Goal: Task Accomplishment & Management: Manage account settings

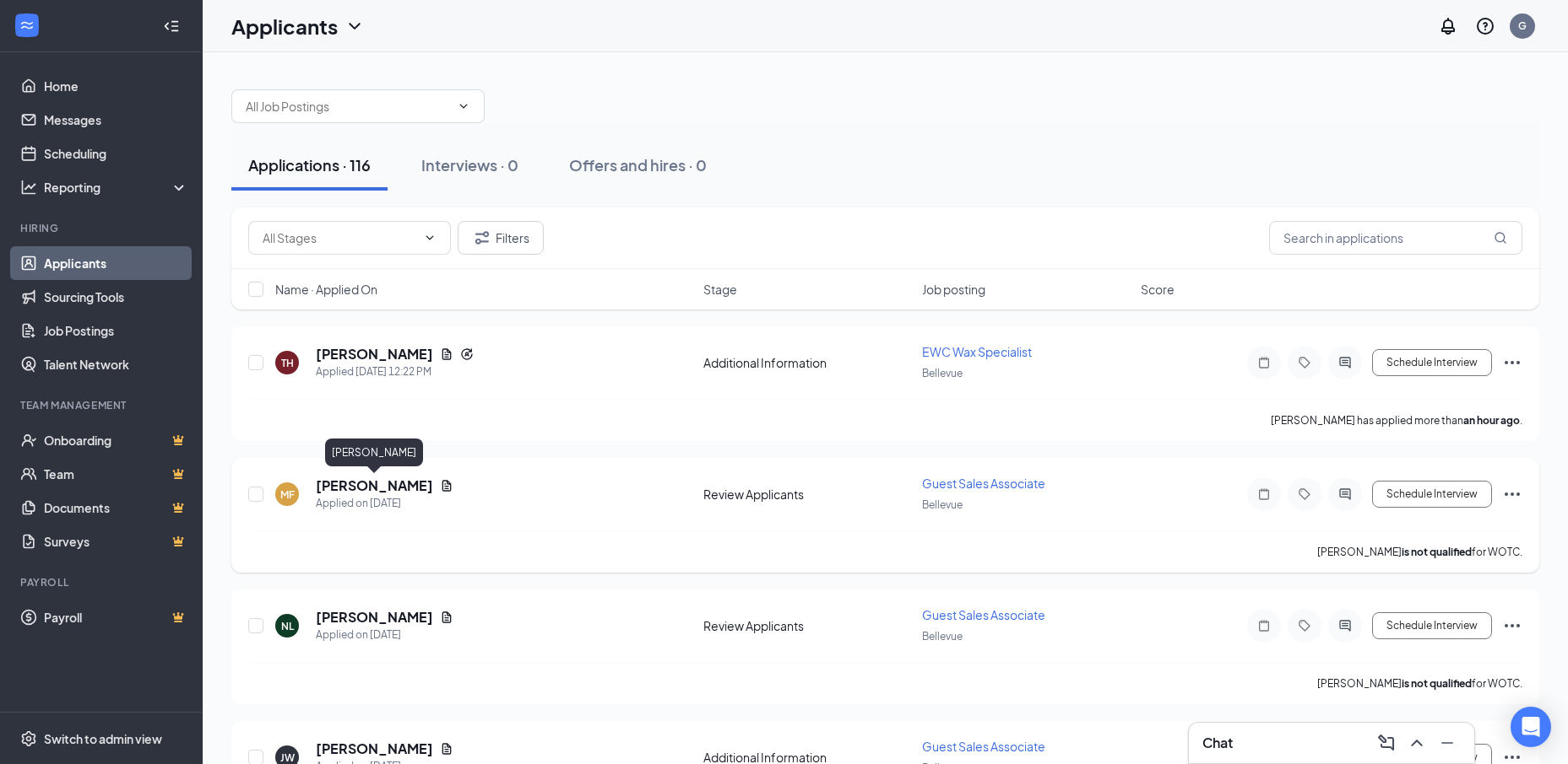
click at [404, 488] on h5 "[PERSON_NAME]" at bounding box center [374, 486] width 117 height 19
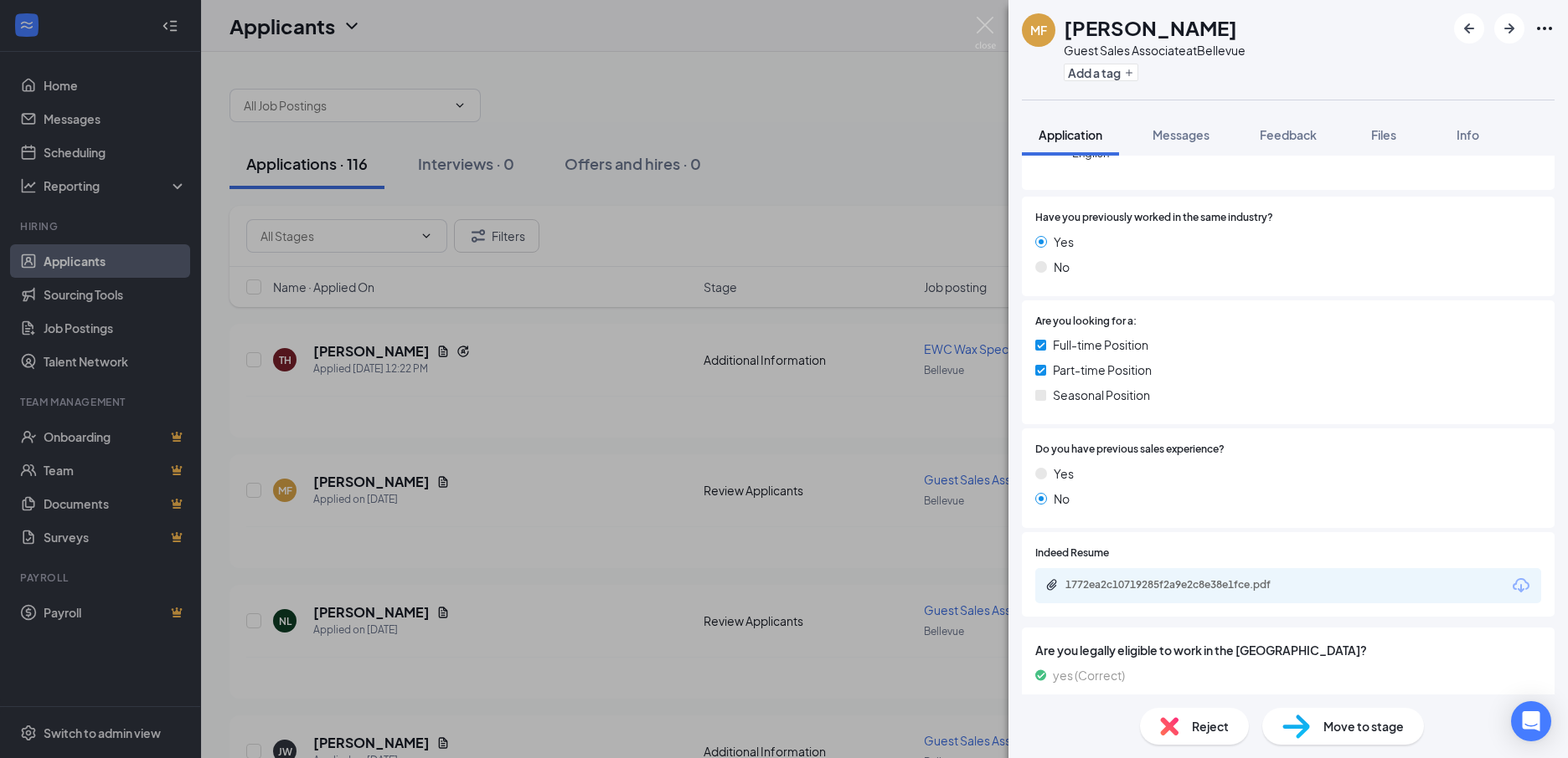
scroll to position [223, 0]
click at [338, 615] on div "[PERSON_NAME] [PERSON_NAME] Guest Sales Associate at [GEOGRAPHIC_DATA] Add a ta…" at bounding box center [784, 379] width 1568 height 758
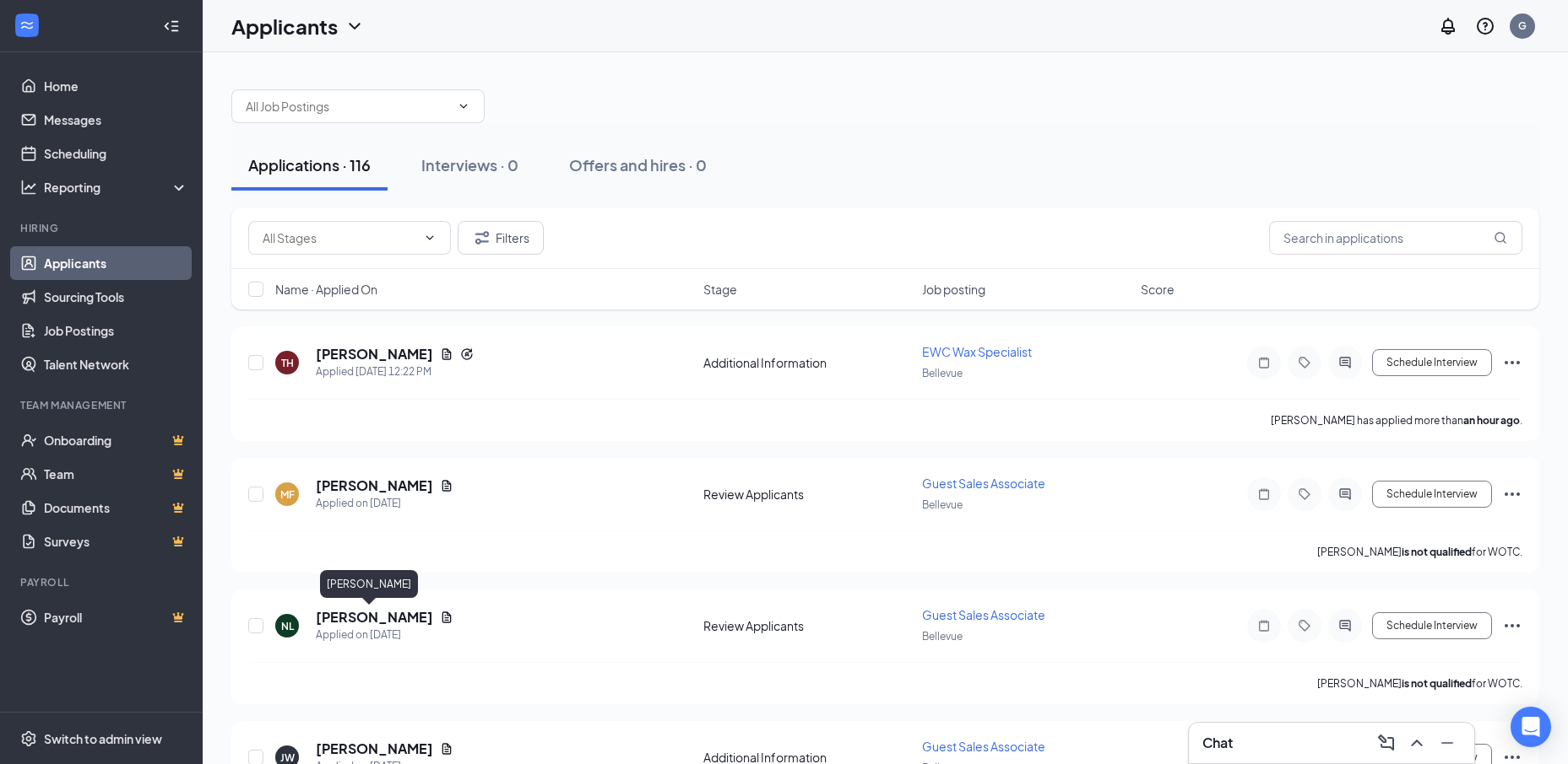
click at [341, 620] on h5 "[PERSON_NAME]" at bounding box center [374, 617] width 117 height 19
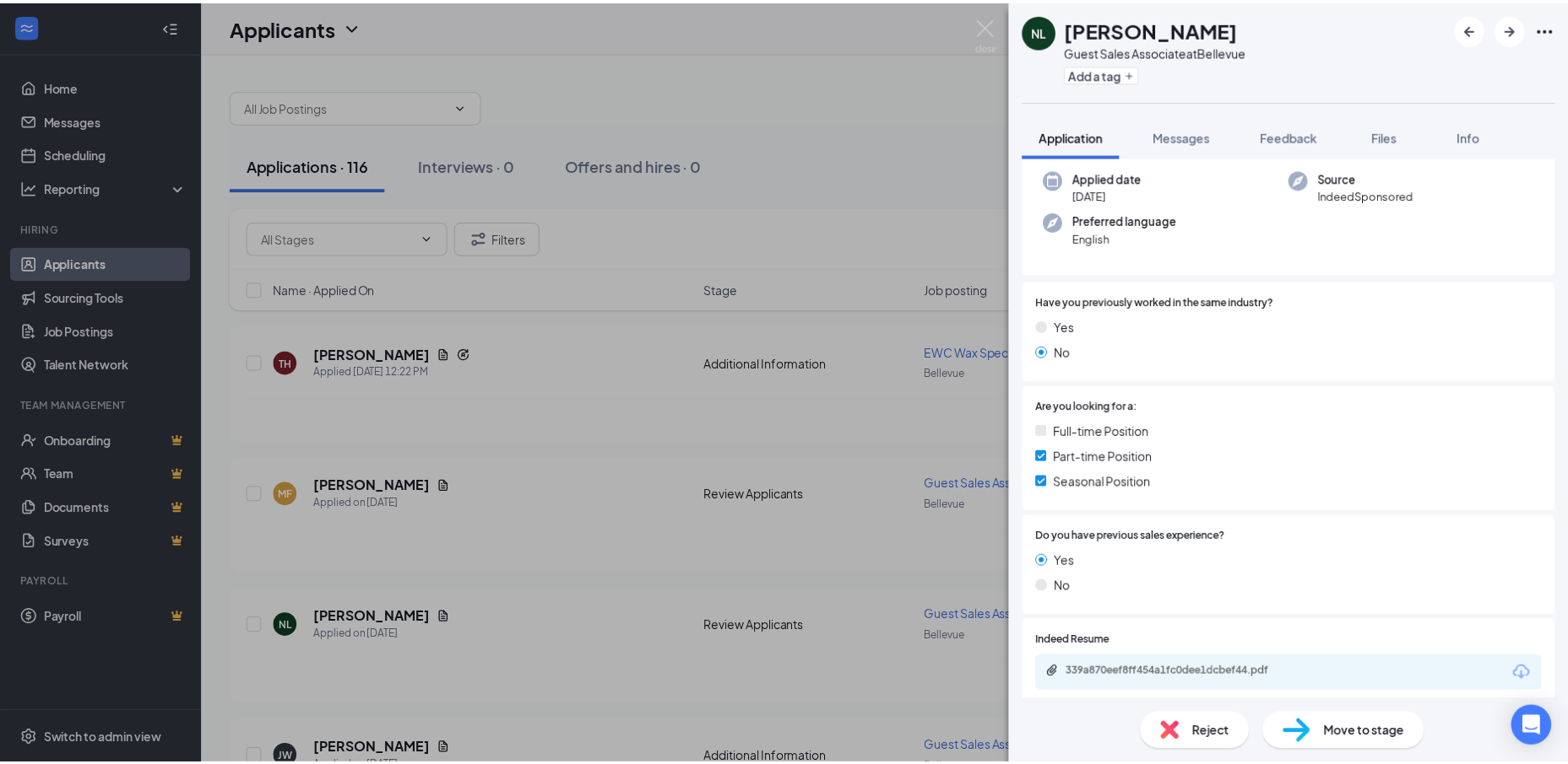
scroll to position [225, 0]
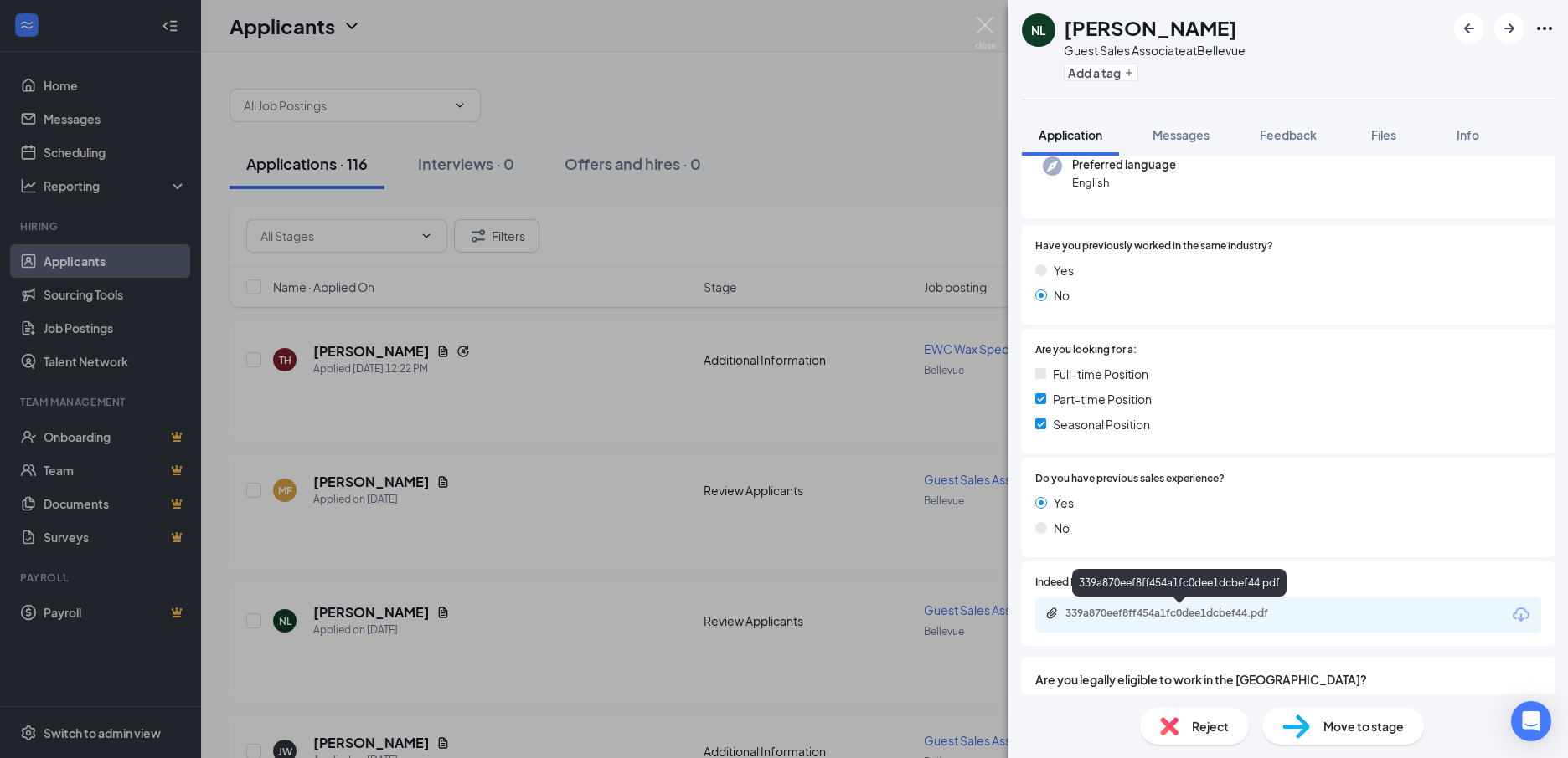
click at [1163, 616] on div "339a870eef8ff454a1fc0dee1dcbef44.pdf" at bounding box center [1183, 613] width 235 height 13
click at [512, 669] on div "NL [PERSON_NAME] Sales Associate at [GEOGRAPHIC_DATA] Add a tag Application Mes…" at bounding box center [784, 379] width 1568 height 758
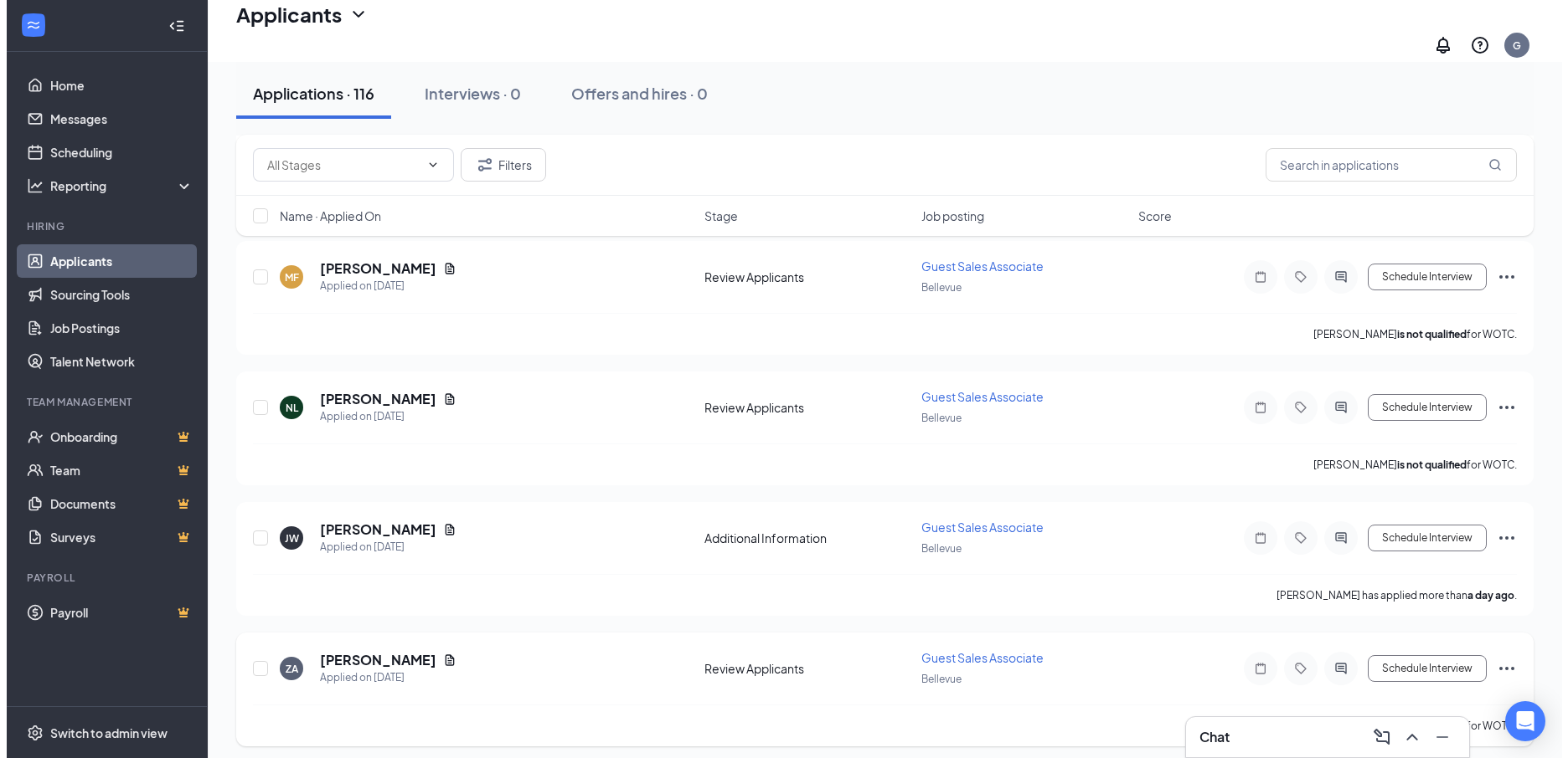
scroll to position [335, 0]
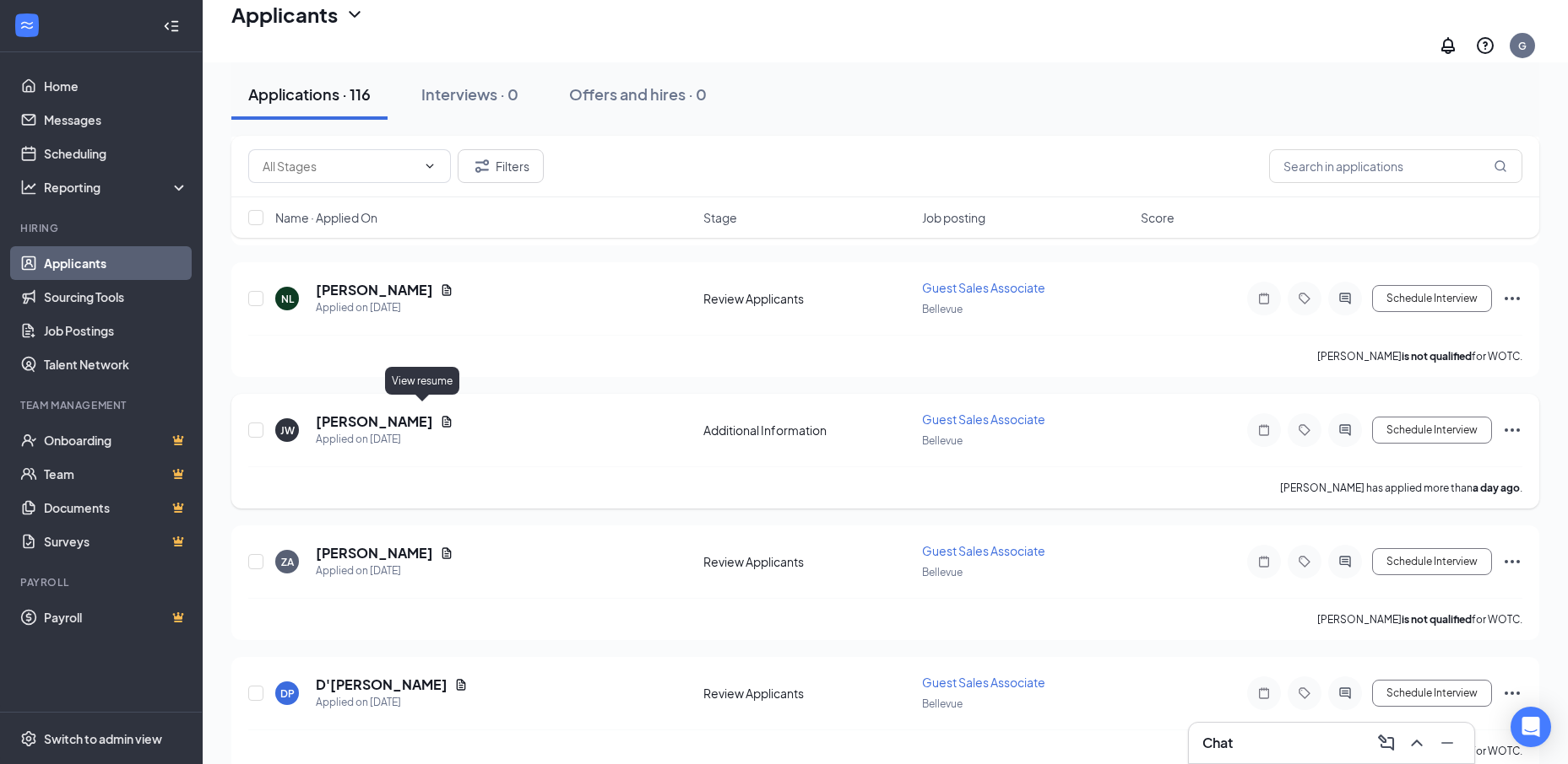
click at [443, 416] on icon "Document" at bounding box center [447, 421] width 9 height 11
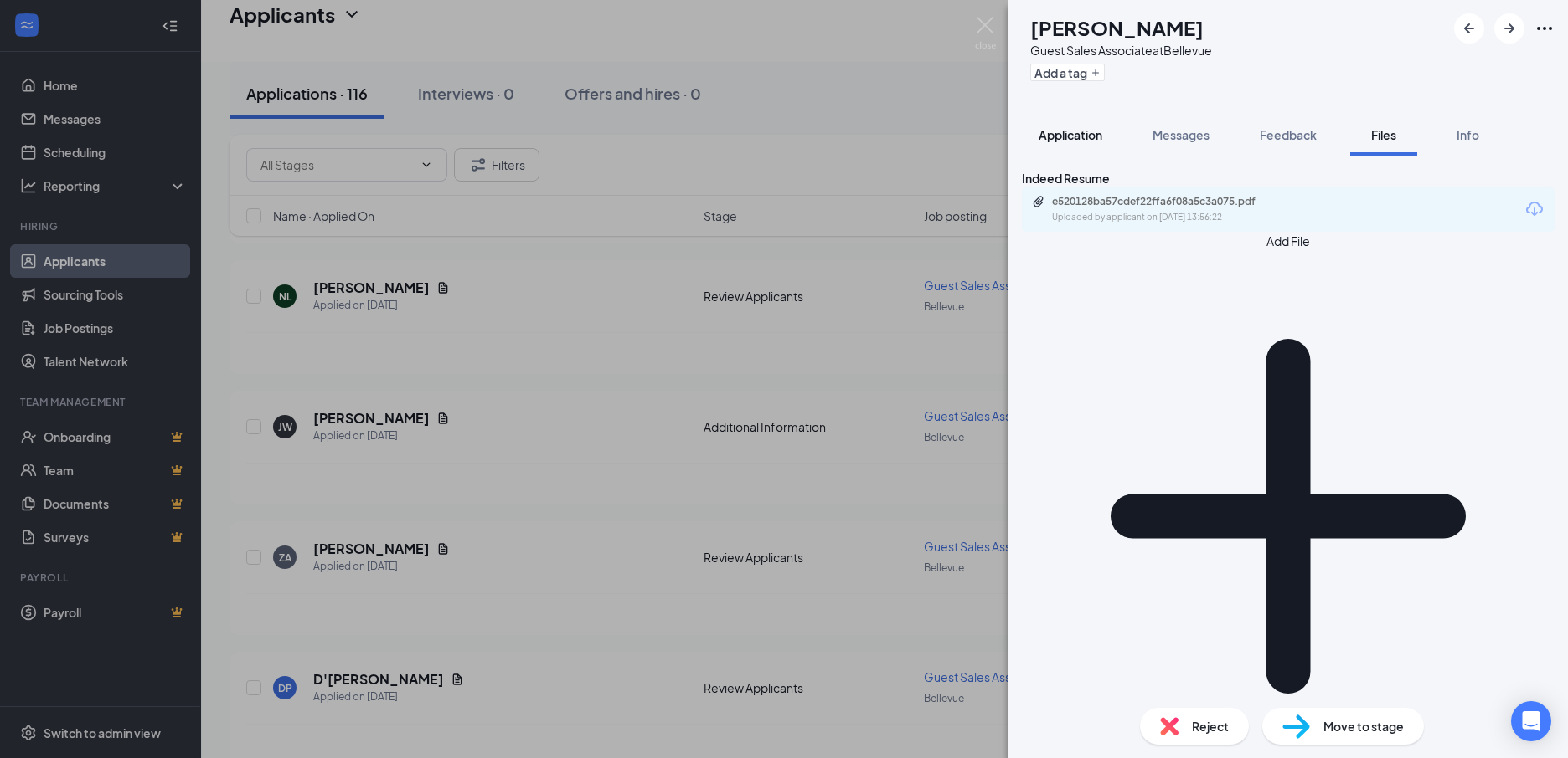
click at [1076, 147] on button "Application" at bounding box center [1070, 135] width 97 height 42
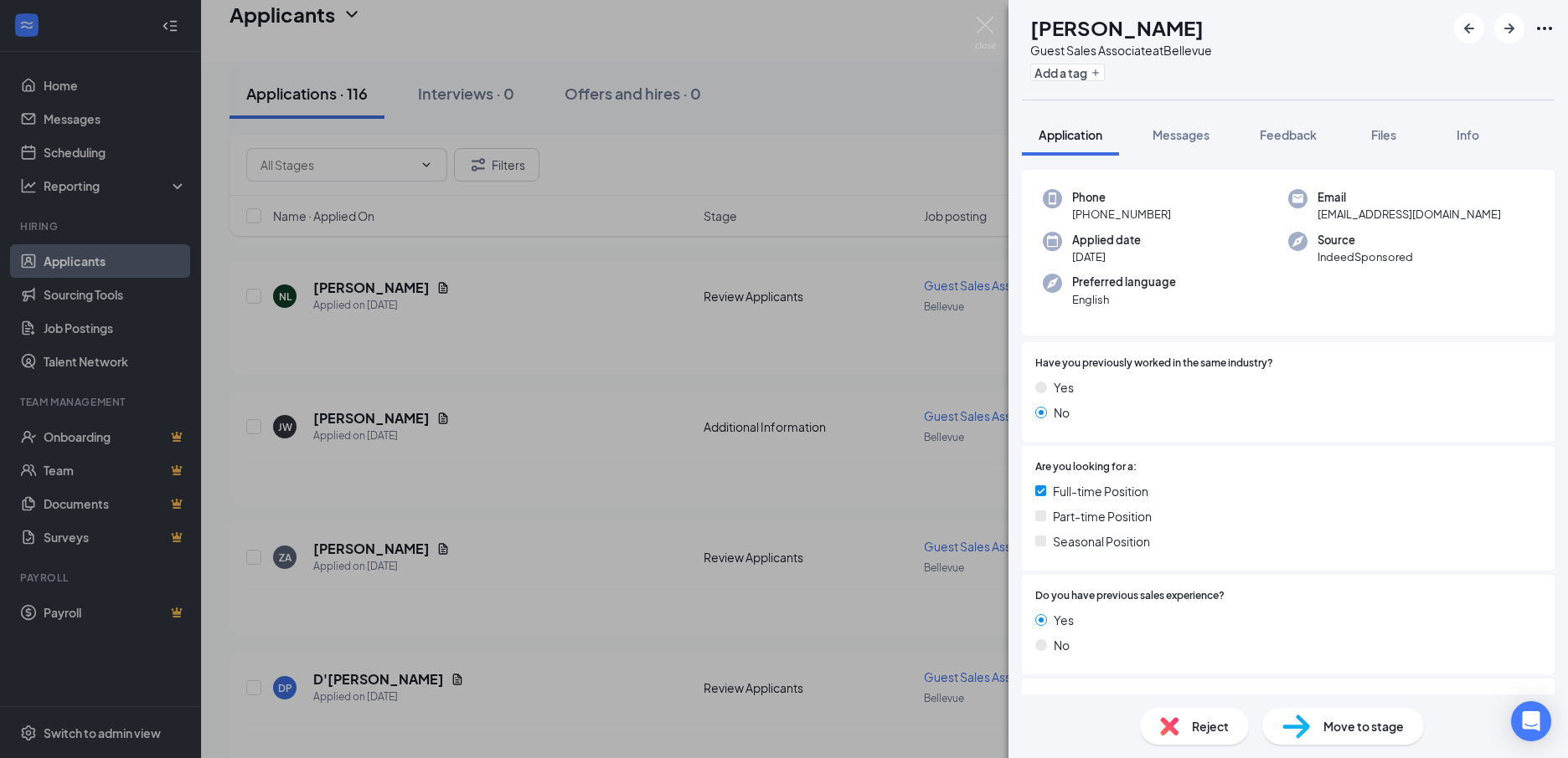
scroll to position [112, 0]
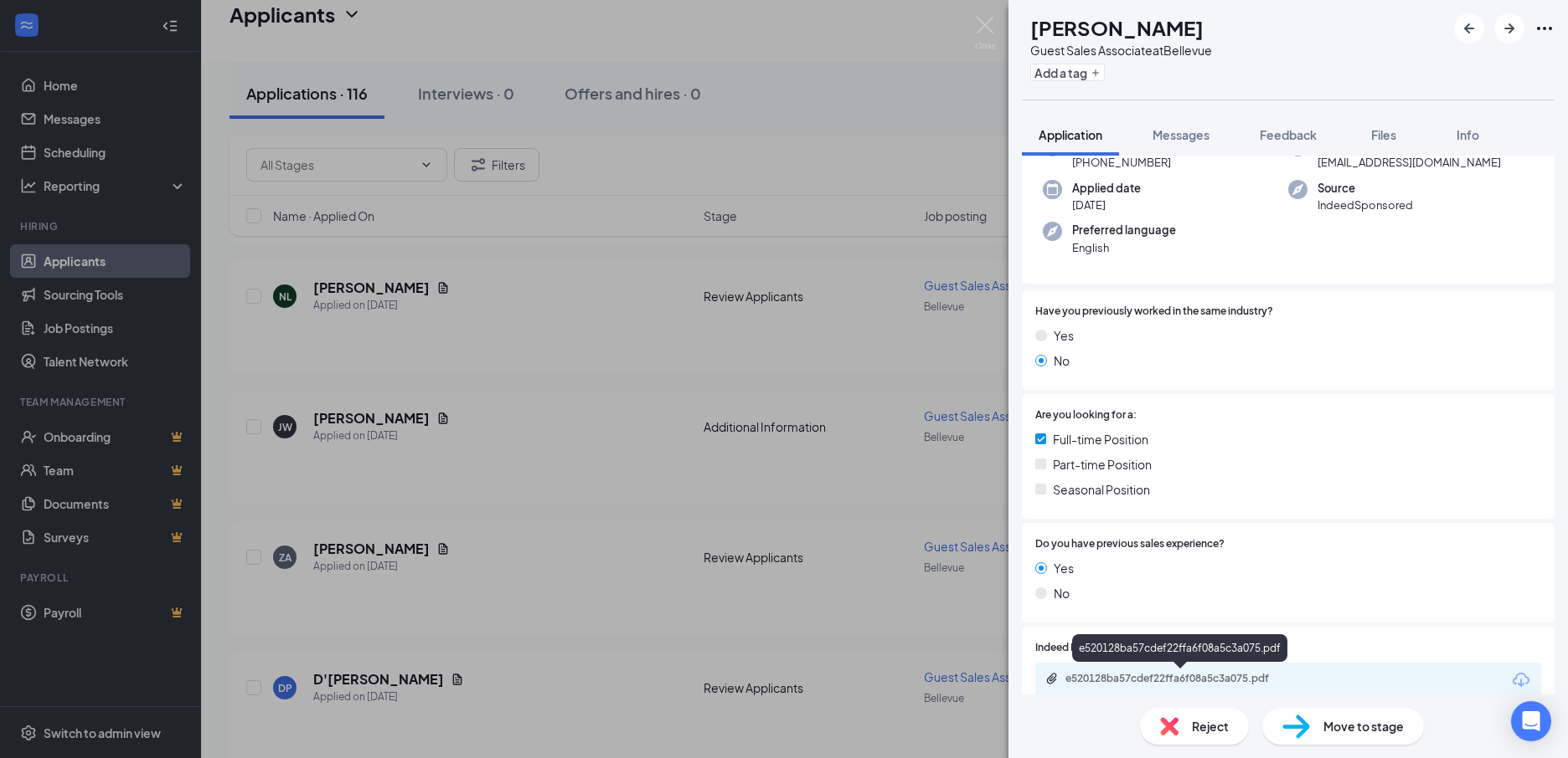
click at [1212, 676] on div "e520128ba57cdef22ffa6f08a5c3a075.pdf" at bounding box center [1183, 678] width 235 height 13
click at [344, 539] on div "[PERSON_NAME] [PERSON_NAME] Guest Sales Associate at [GEOGRAPHIC_DATA] Add a ta…" at bounding box center [784, 379] width 1568 height 758
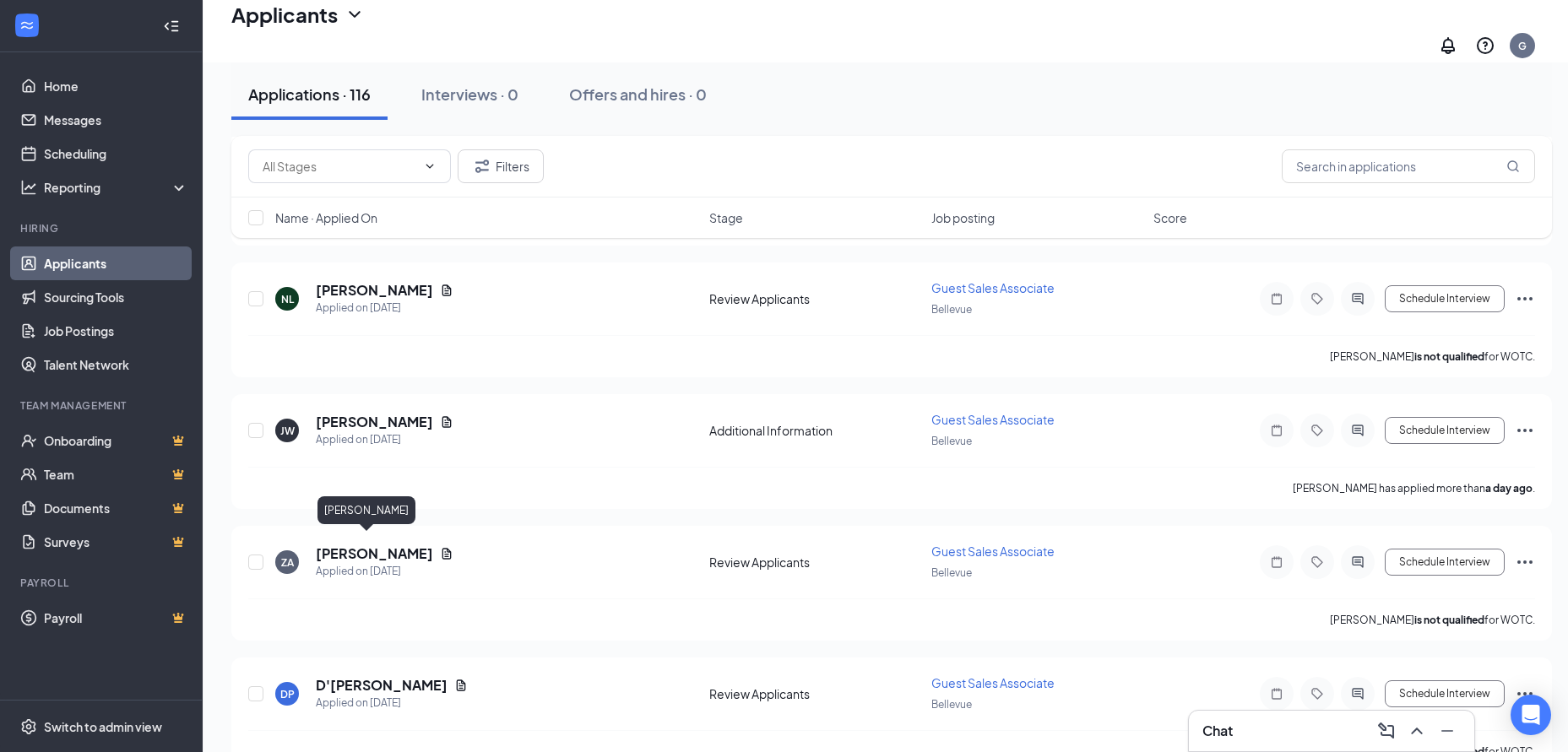
click at [347, 544] on h5 "[PERSON_NAME]" at bounding box center [374, 553] width 117 height 19
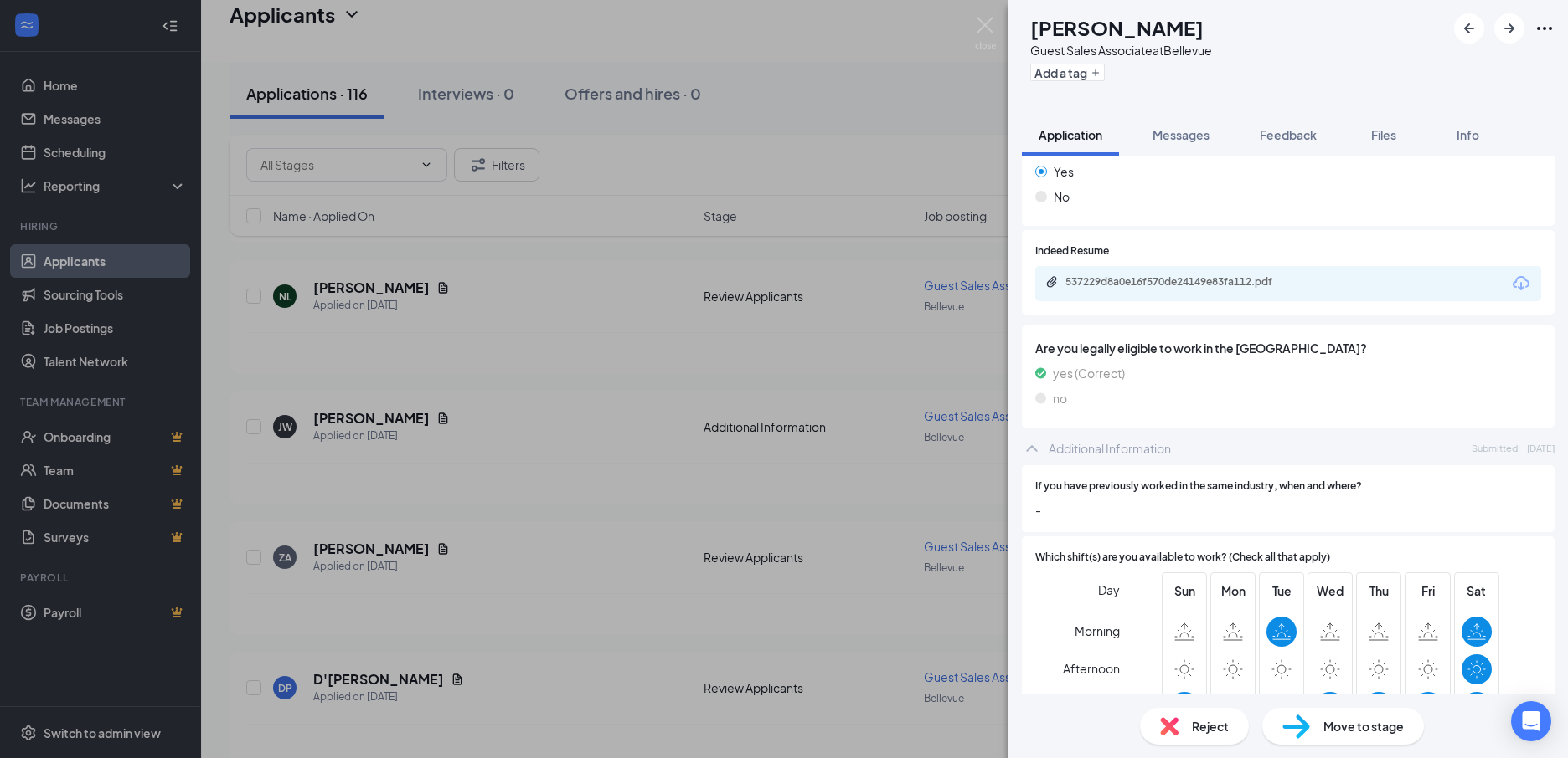
scroll to position [558, 0]
